Goal: Information Seeking & Learning: Learn about a topic

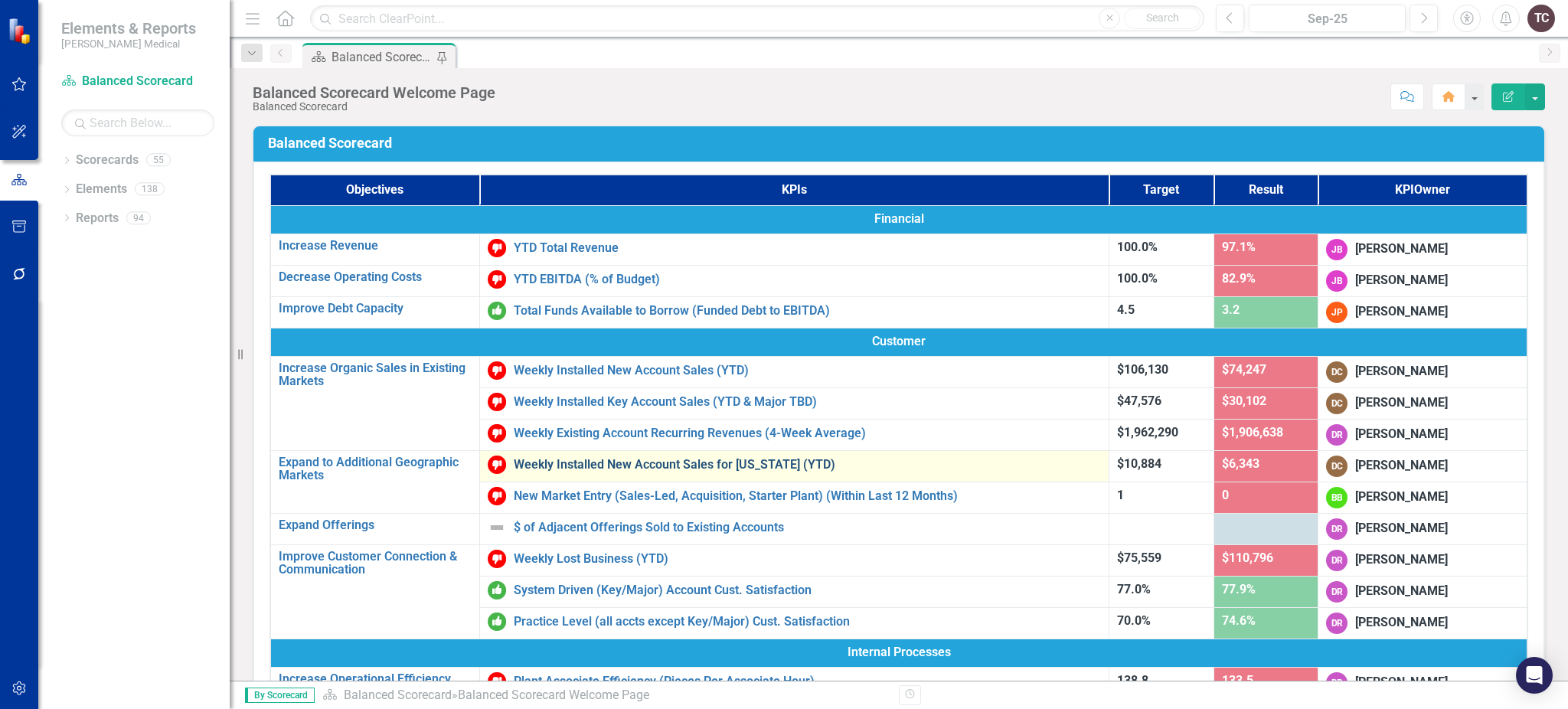
click at [791, 458] on link "Weekly Installed New Account Sales for [US_STATE] (YTD)" at bounding box center [808, 464] width 588 height 14
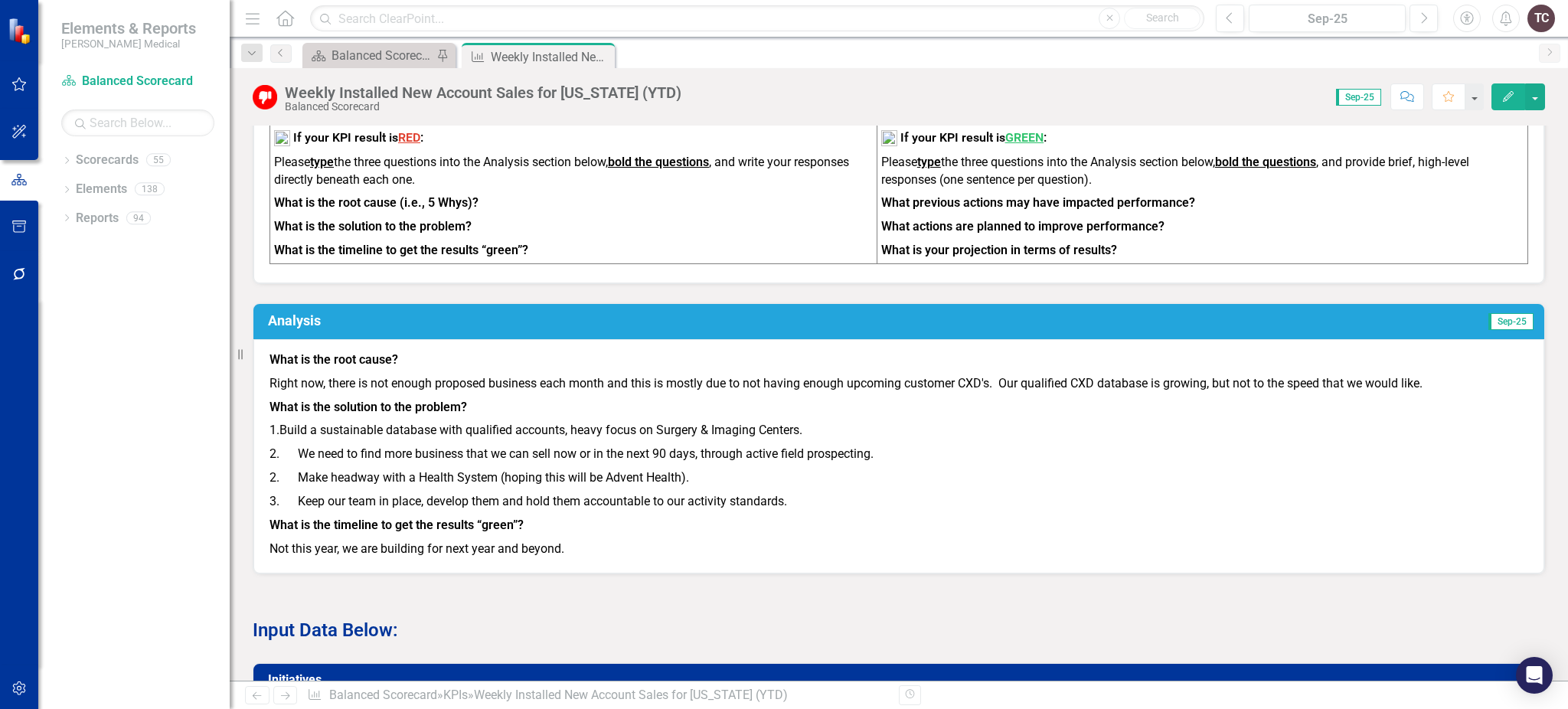
scroll to position [816, 0]
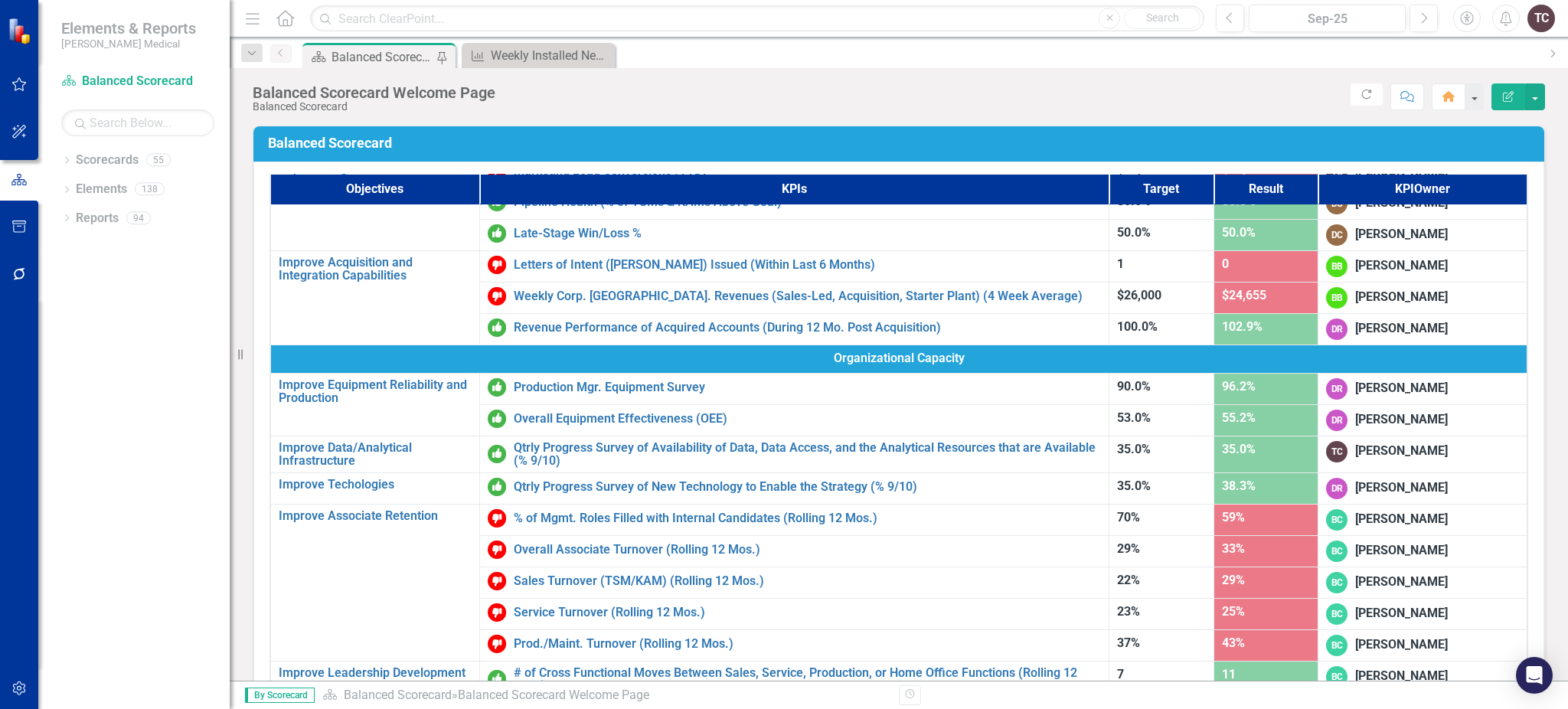
scroll to position [692, 0]
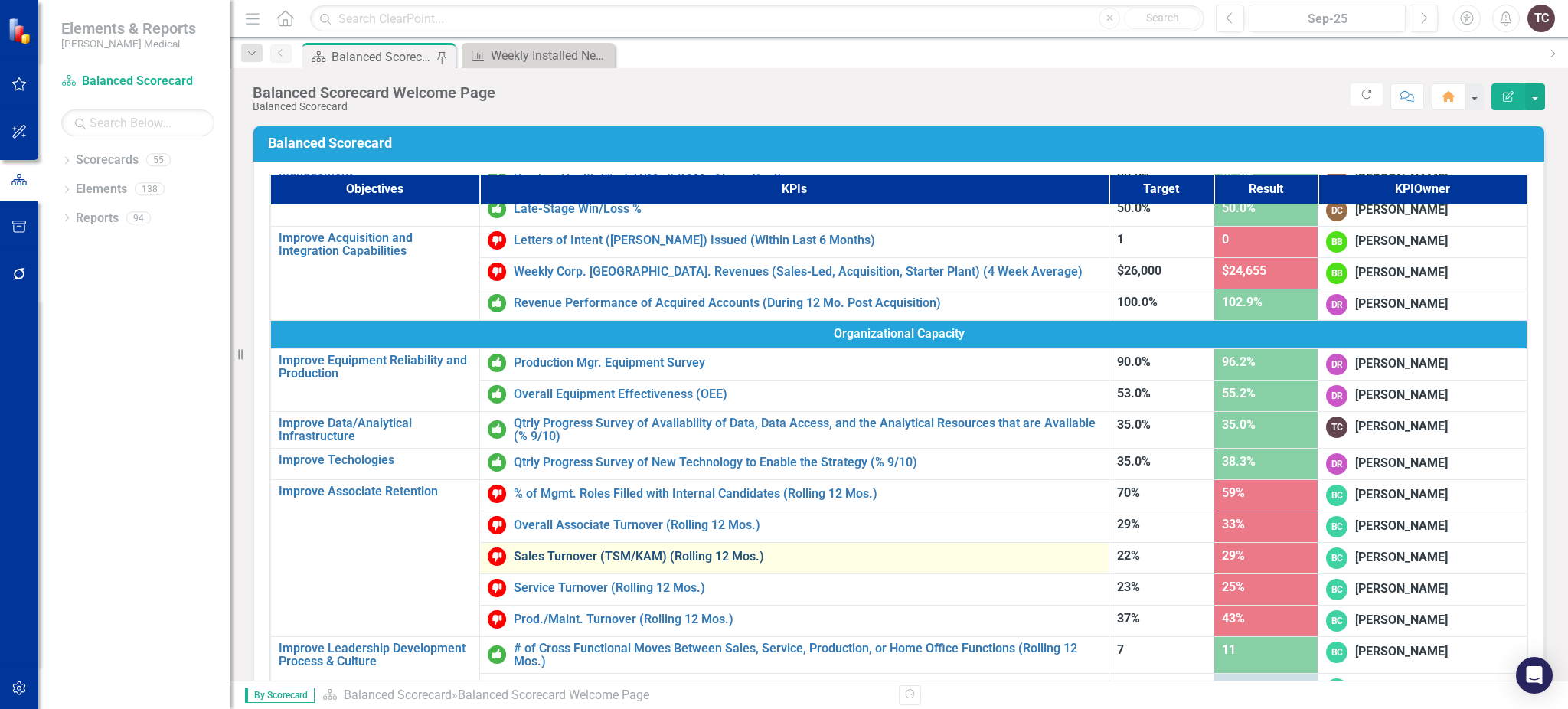
click at [576, 553] on link "Sales Turnover (TSM/KAM) (Rolling 12 Mos.)" at bounding box center [808, 556] width 588 height 14
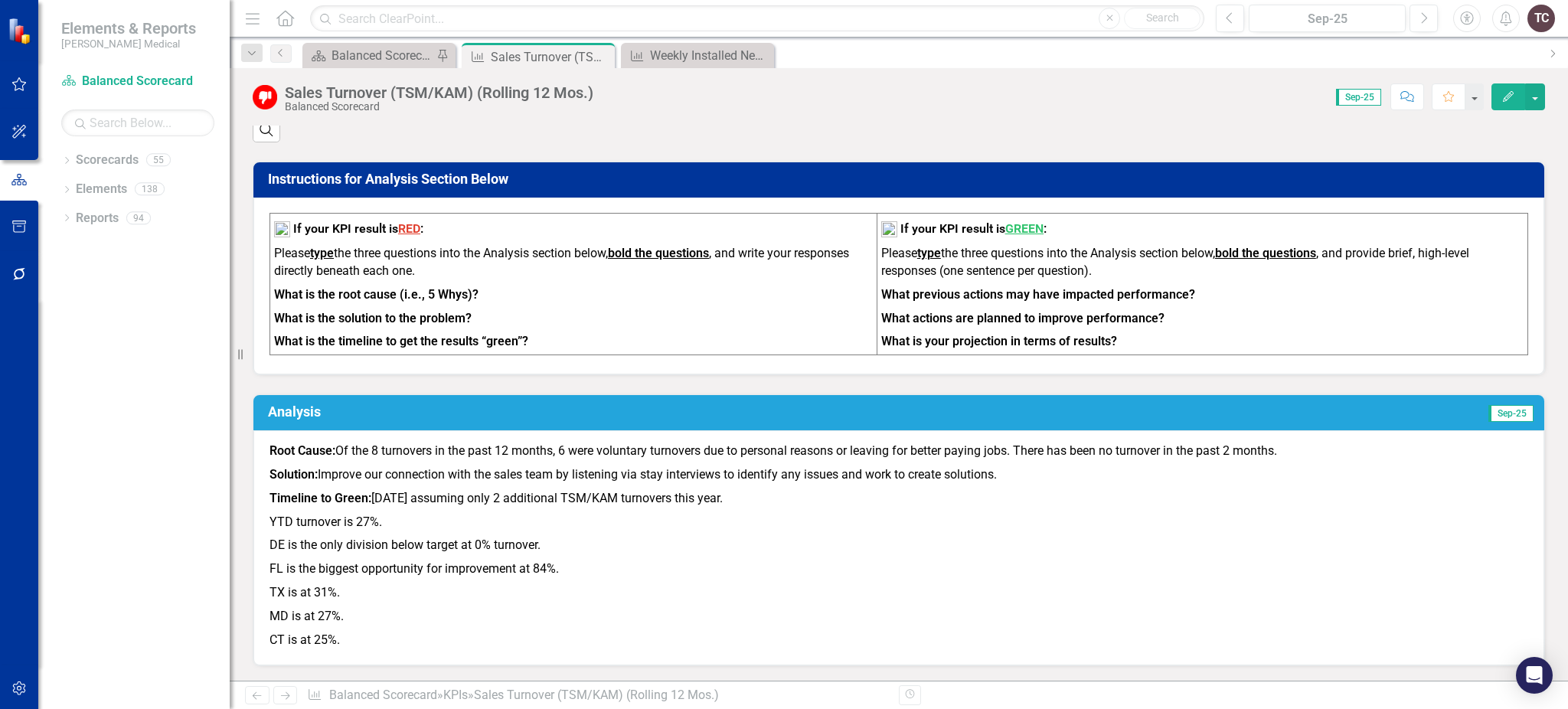
scroll to position [566, 0]
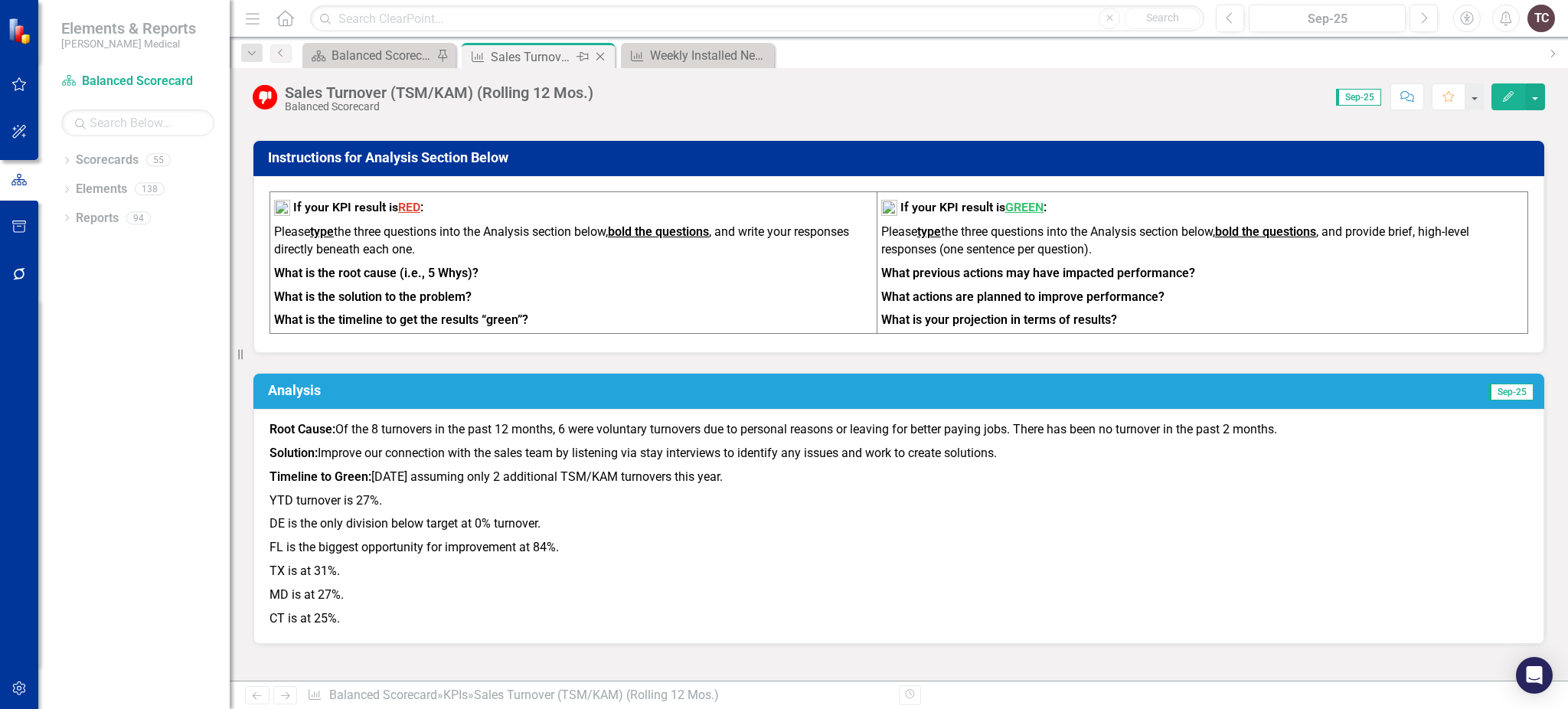
click at [595, 56] on icon "Close" at bounding box center [600, 56] width 15 height 12
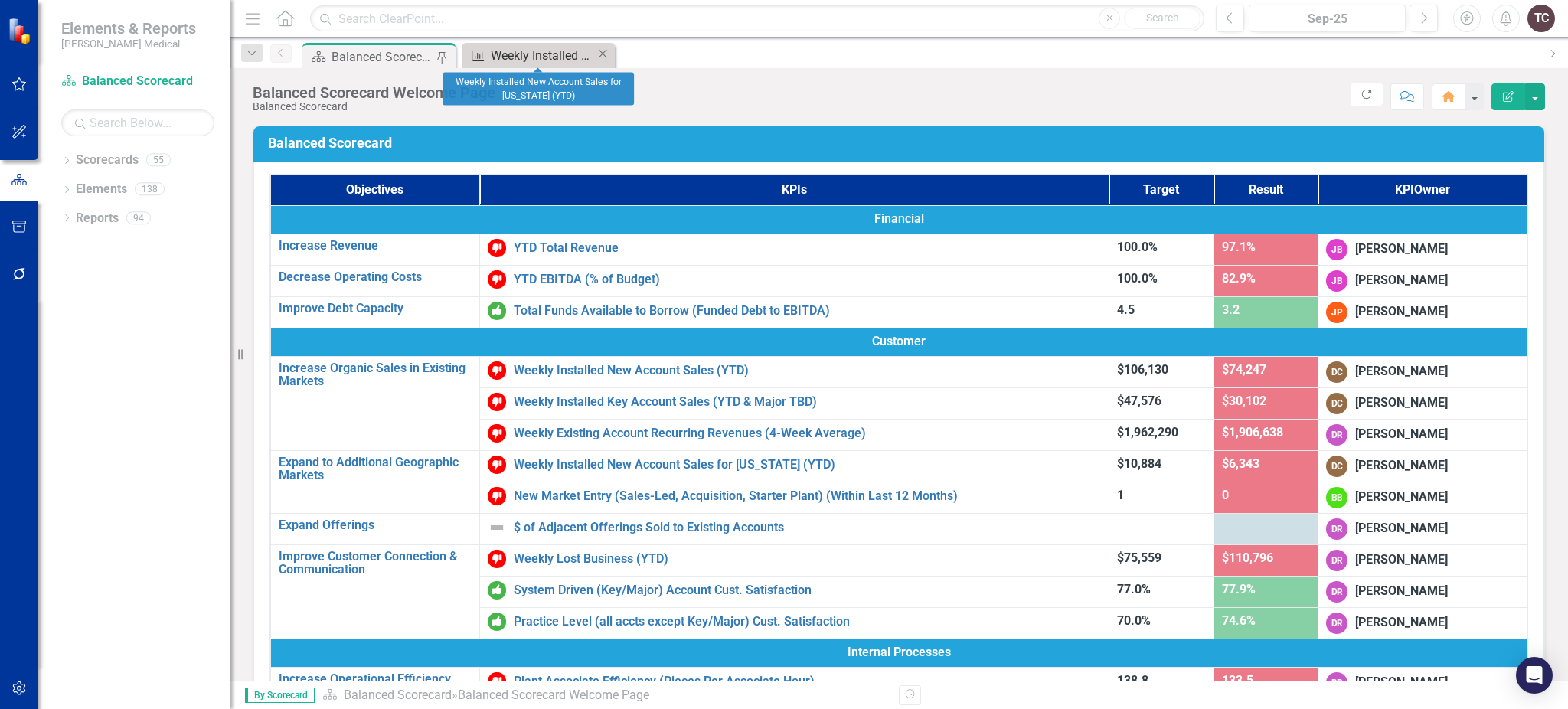
click at [527, 61] on div "Weekly Installed New Account Sales for [US_STATE] (YTD)" at bounding box center [543, 55] width 105 height 19
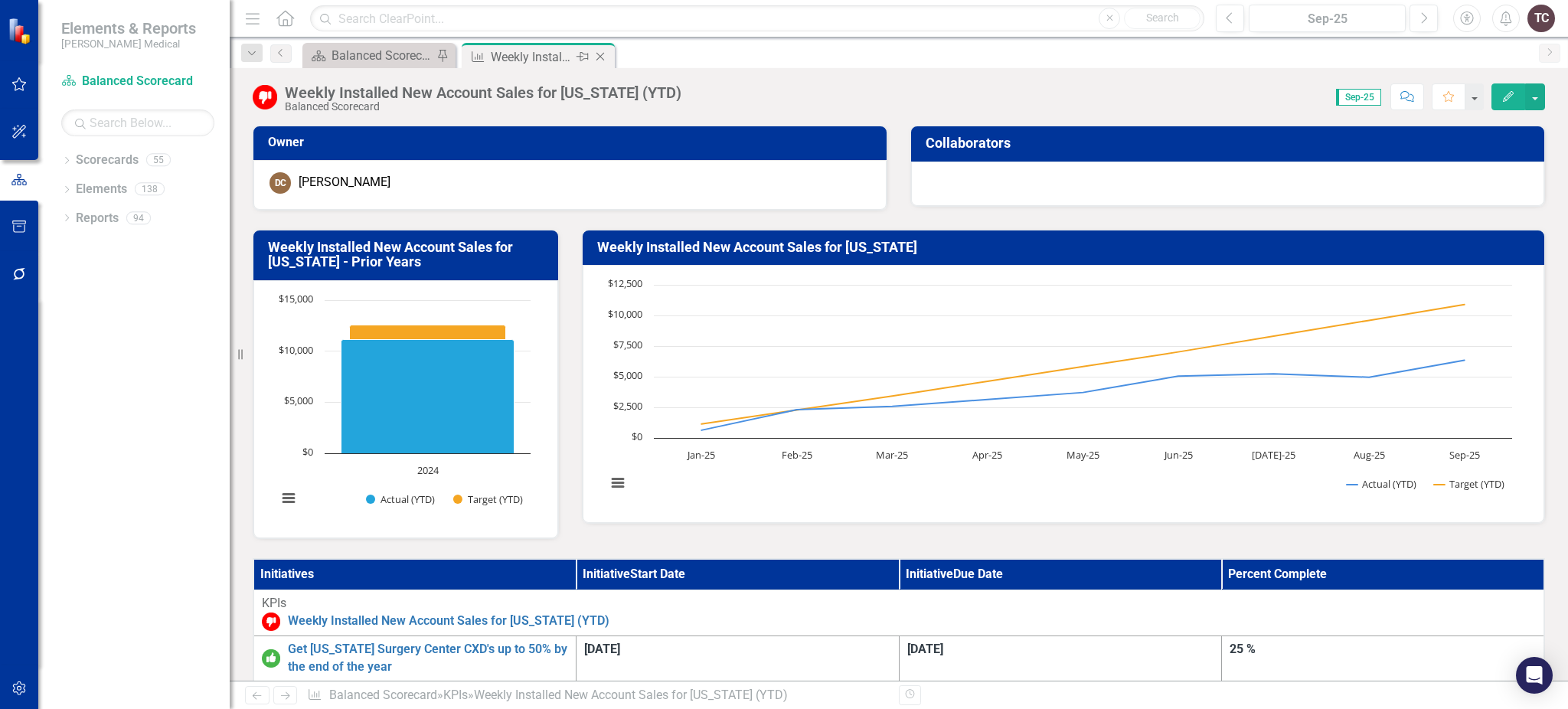
click at [605, 56] on icon "Close" at bounding box center [600, 56] width 15 height 12
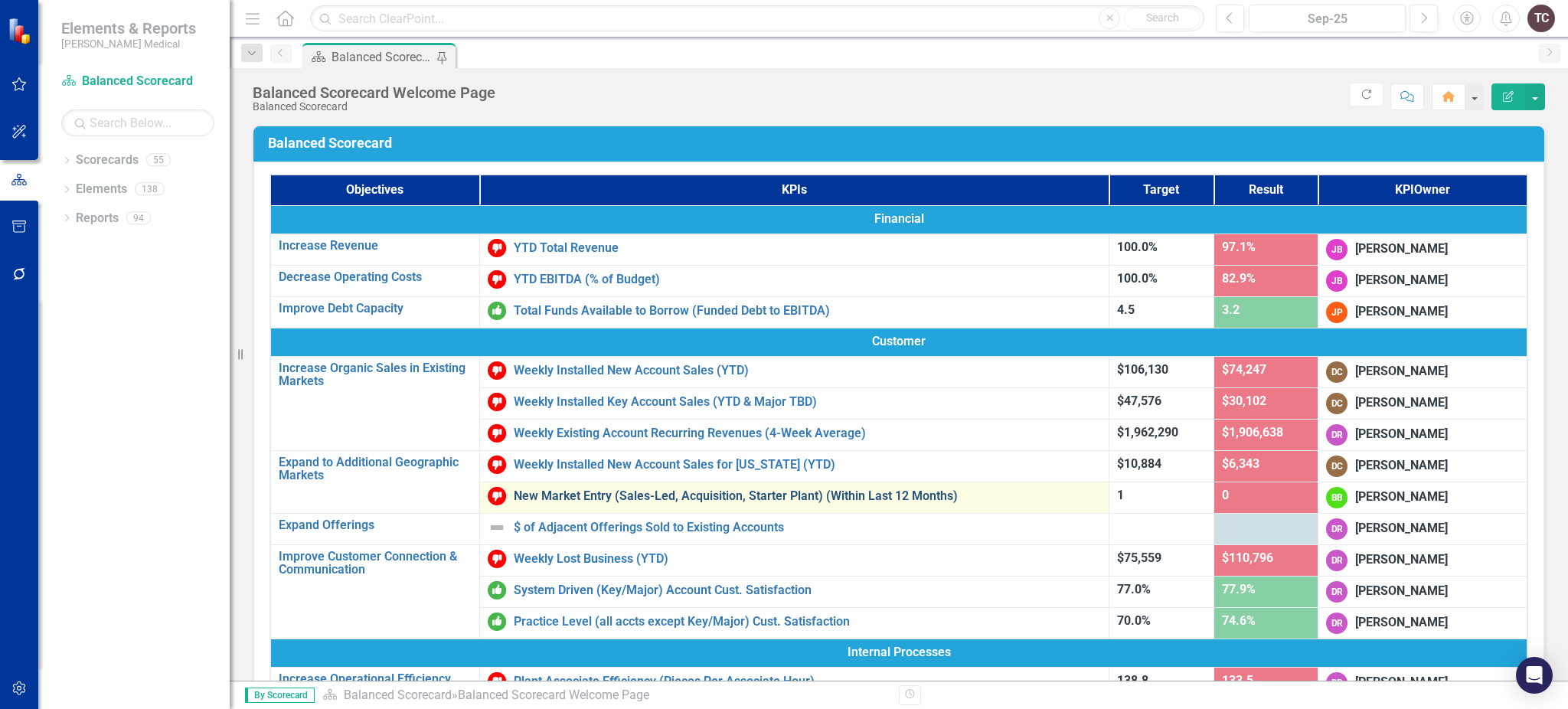
click at [595, 495] on link "New Market Entry (Sales-Led, Acquisition, Starter Plant) (Within Last 12 Months)" at bounding box center [808, 496] width 588 height 14
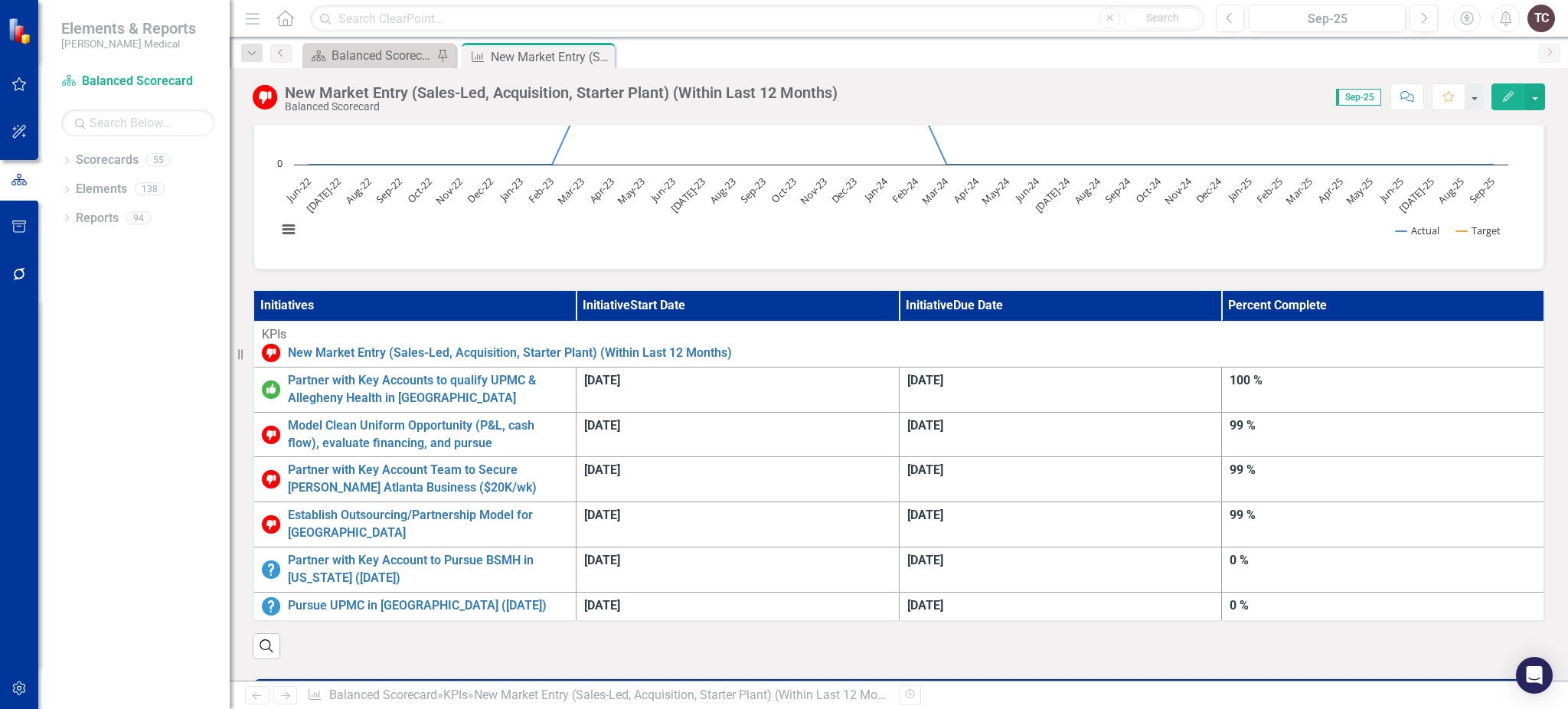
scroll to position [289, 0]
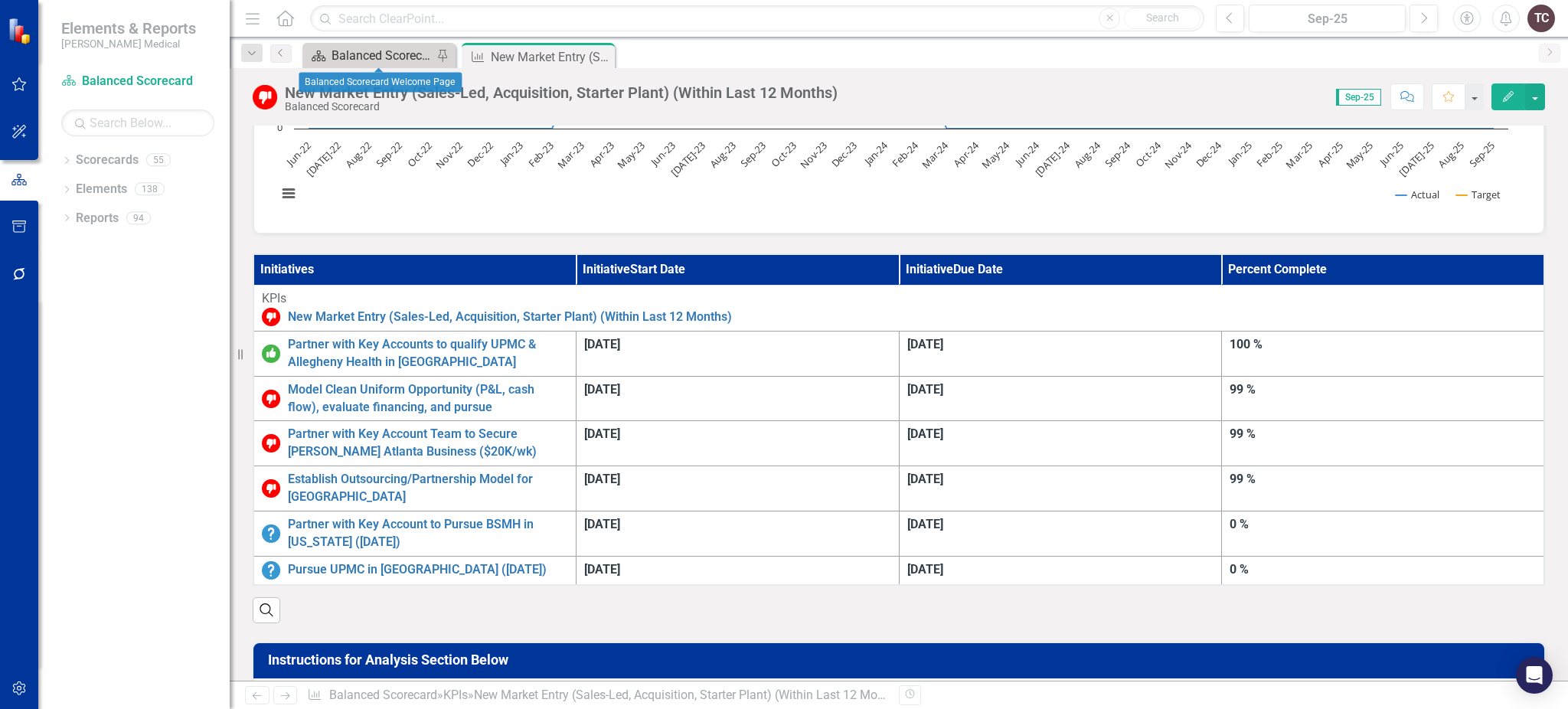
click at [361, 52] on div "Balanced Scorecard Welcome Page" at bounding box center [382, 55] width 101 height 19
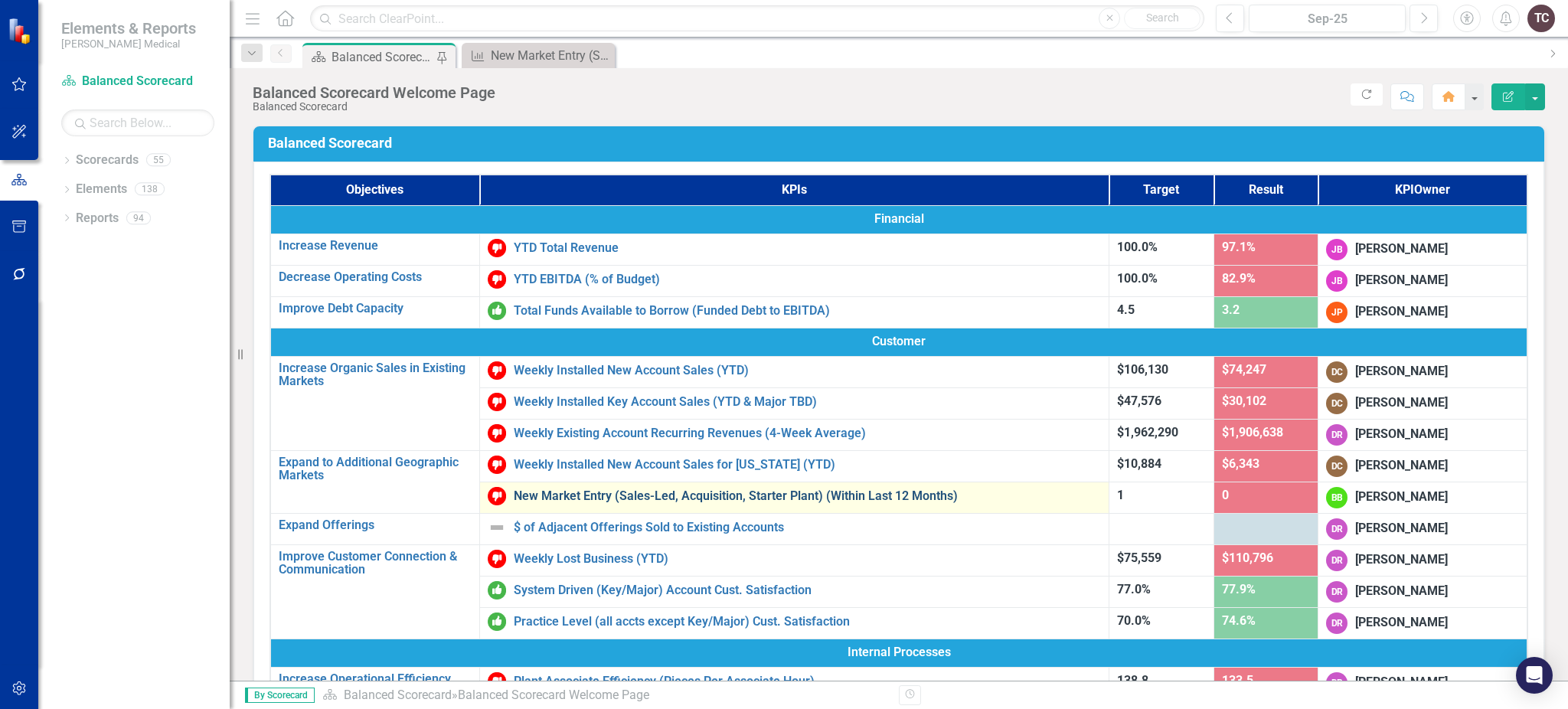
click at [886, 495] on link "New Market Entry (Sales-Led, Acquisition, Starter Plant) (Within Last 12 Months)" at bounding box center [808, 496] width 588 height 14
